Goal: Navigation & Orientation: Find specific page/section

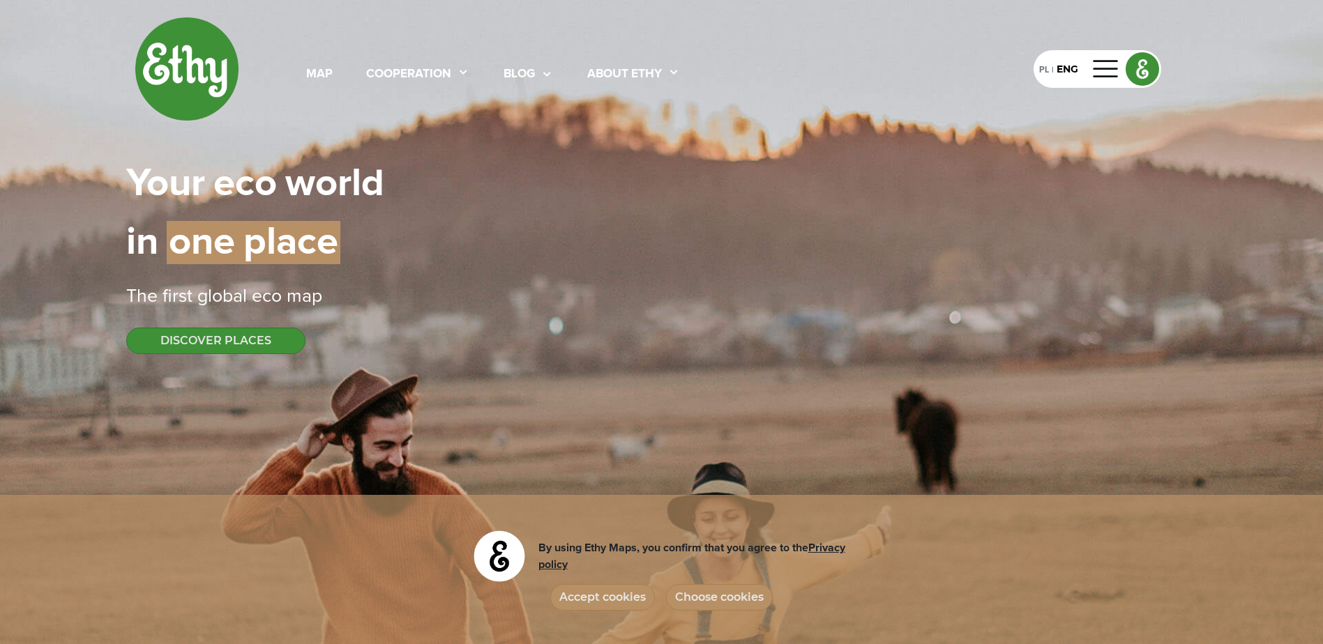
select select
click at [321, 78] on div "map" at bounding box center [319, 75] width 26 height 18
